Goal: Transaction & Acquisition: Purchase product/service

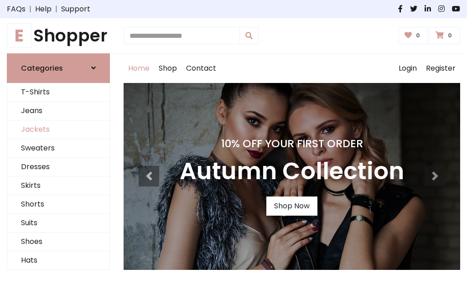
click at [58, 129] on link "Jackets" at bounding box center [58, 129] width 102 height 19
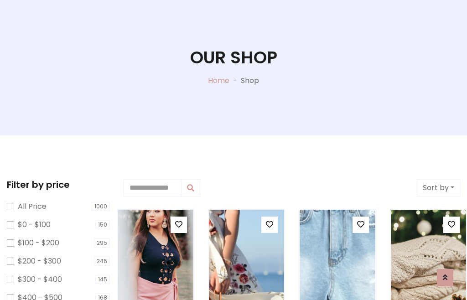
scroll to position [46, 0]
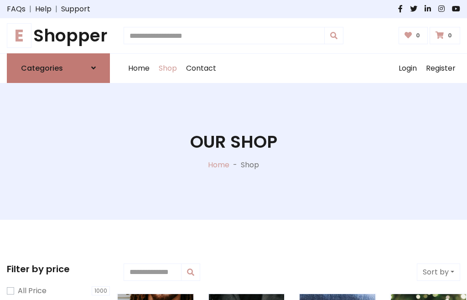
click at [58, 68] on h6 "Categories" at bounding box center [42, 68] width 42 height 9
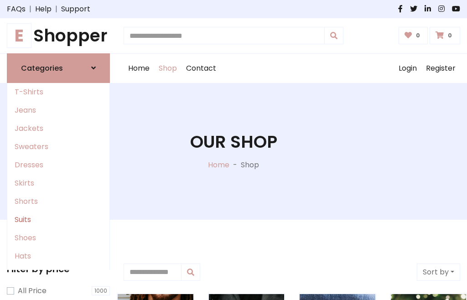
click at [58, 219] on link "Suits" at bounding box center [58, 219] width 102 height 18
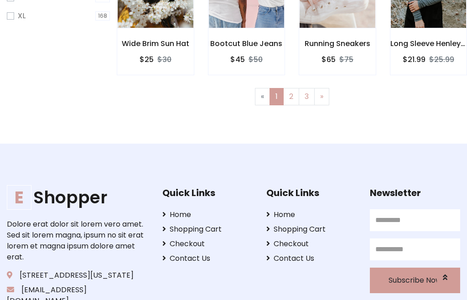
scroll to position [386, 0]
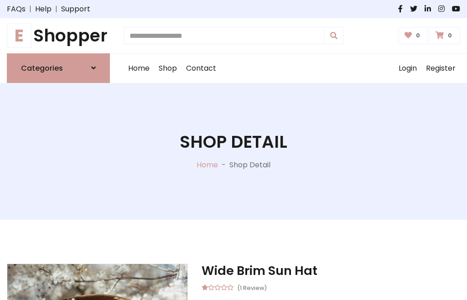
scroll to position [259, 0]
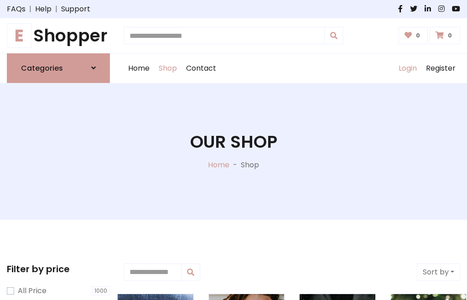
click at [407, 68] on link "Login" at bounding box center [407, 68] width 27 height 29
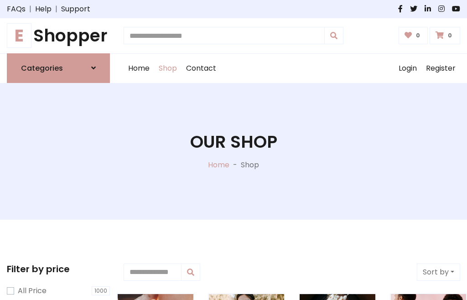
scroll to position [46, 0]
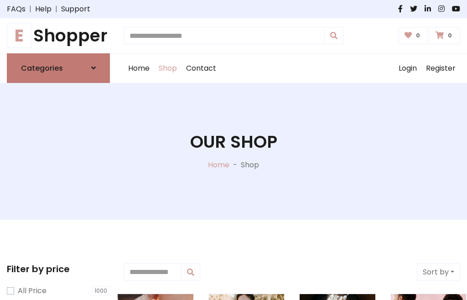
click at [93, 68] on icon at bounding box center [93, 67] width 5 height 7
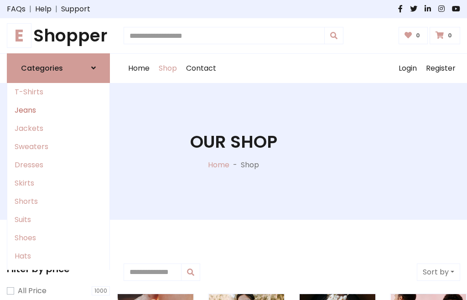
click at [58, 110] on link "Jeans" at bounding box center [58, 110] width 102 height 18
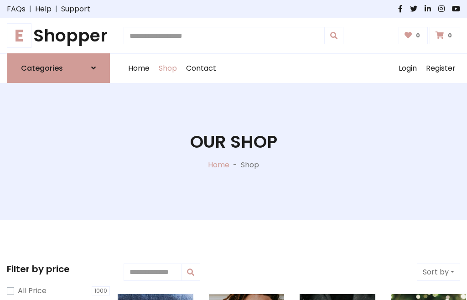
scroll to position [46, 0]
